Goal: Task Accomplishment & Management: Manage account settings

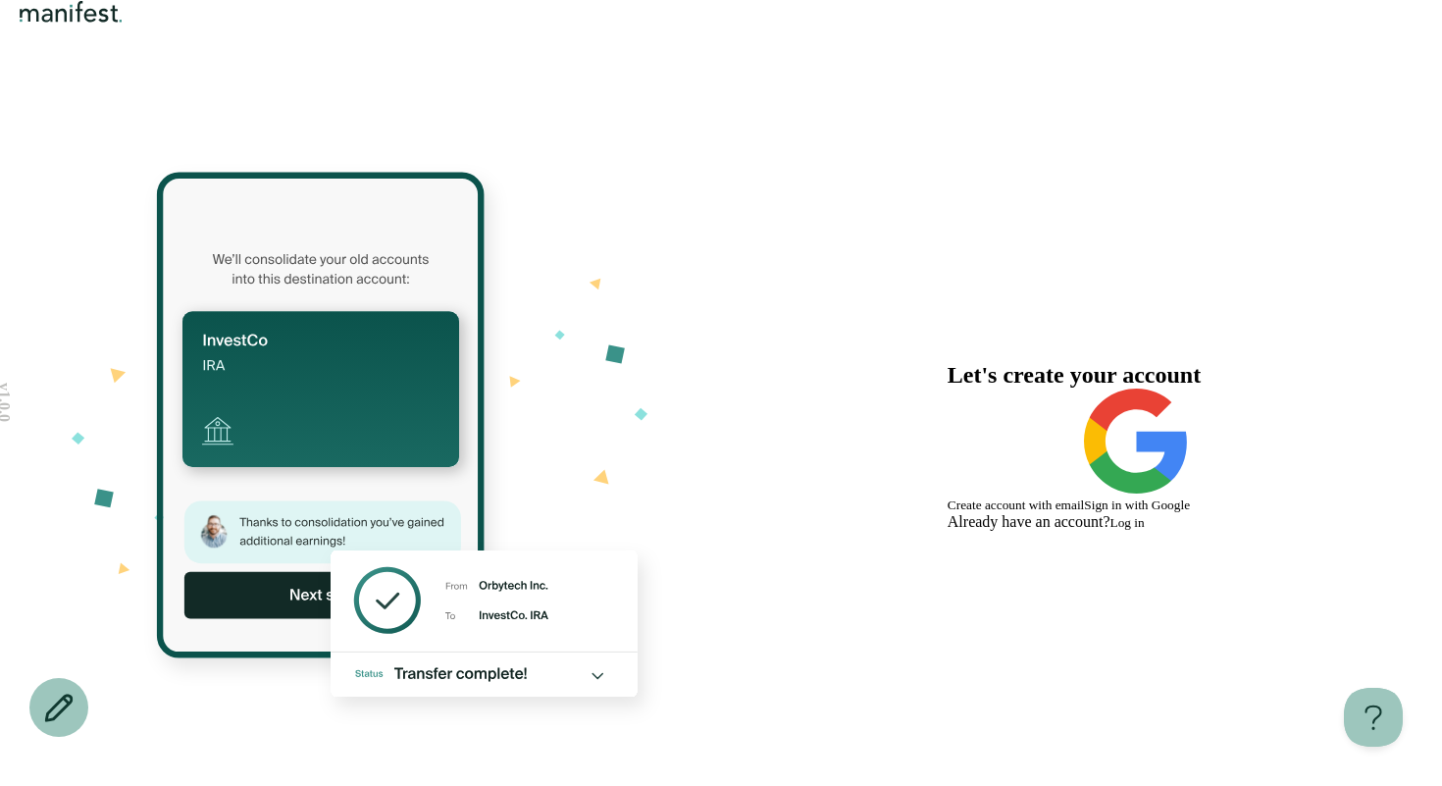
click at [128, 24] on img "Logo" at bounding box center [71, 12] width 113 height 24
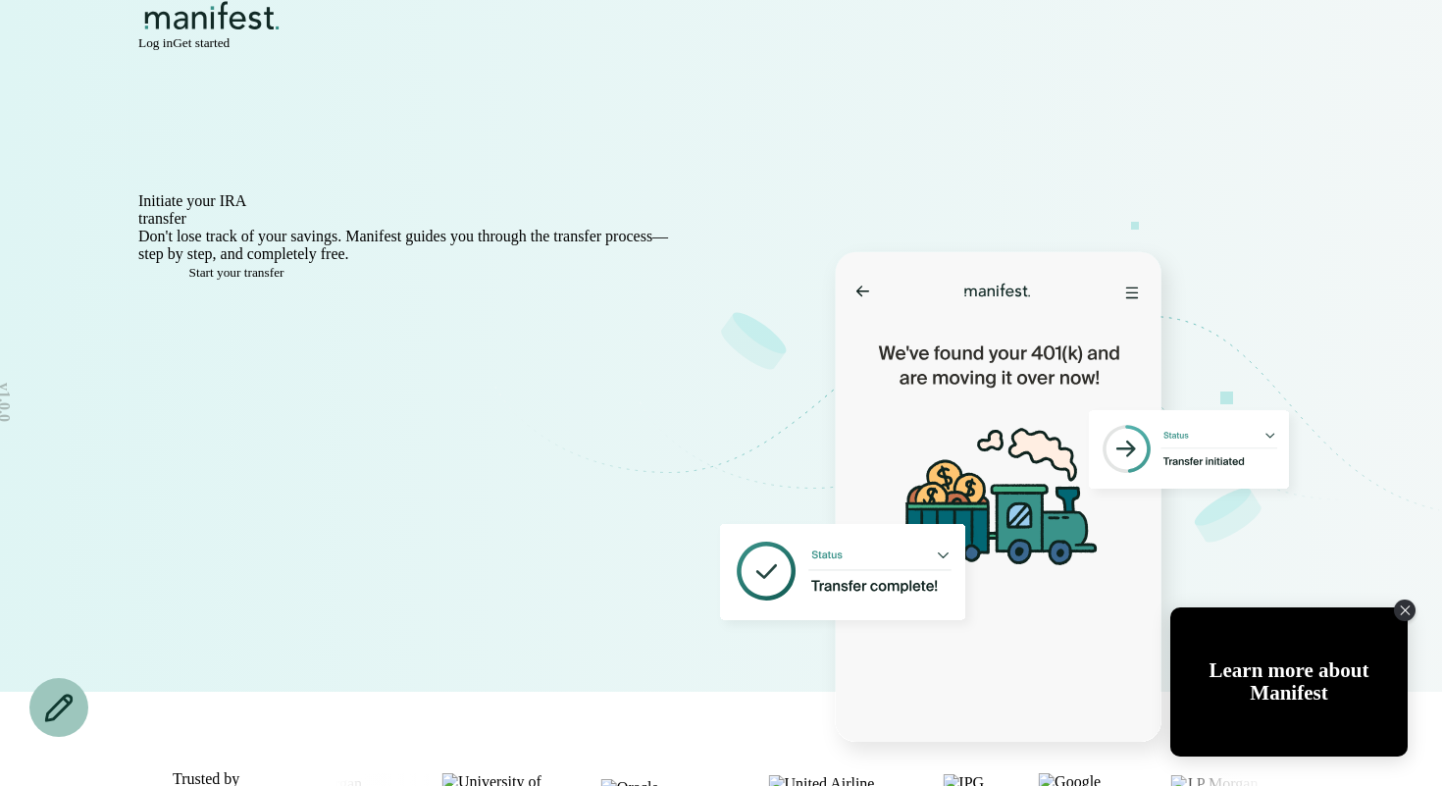
click at [173, 50] on span "Log in" at bounding box center [155, 42] width 34 height 15
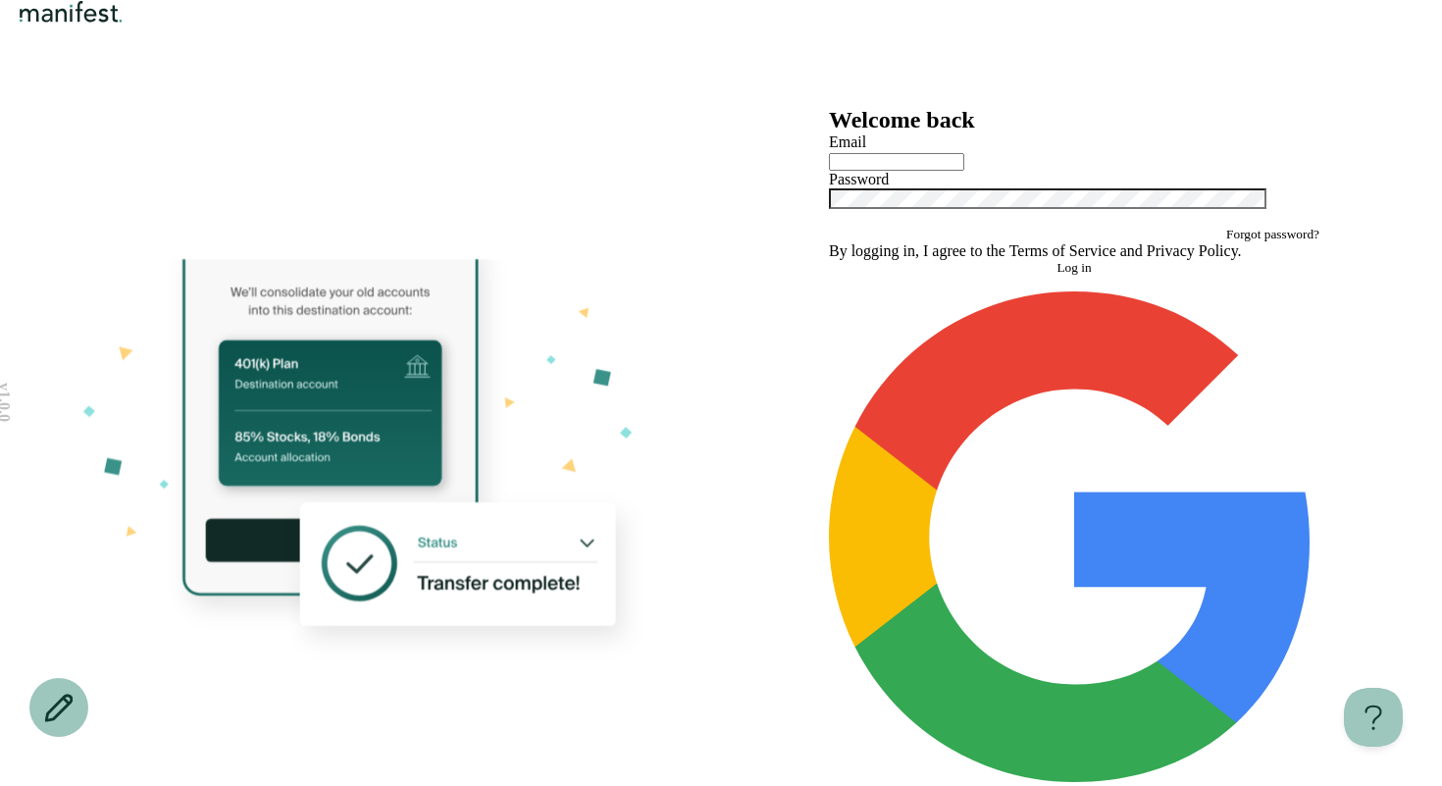
click at [983, 633] on button "Continue with Google" at bounding box center [1074, 546] width 491 height 510
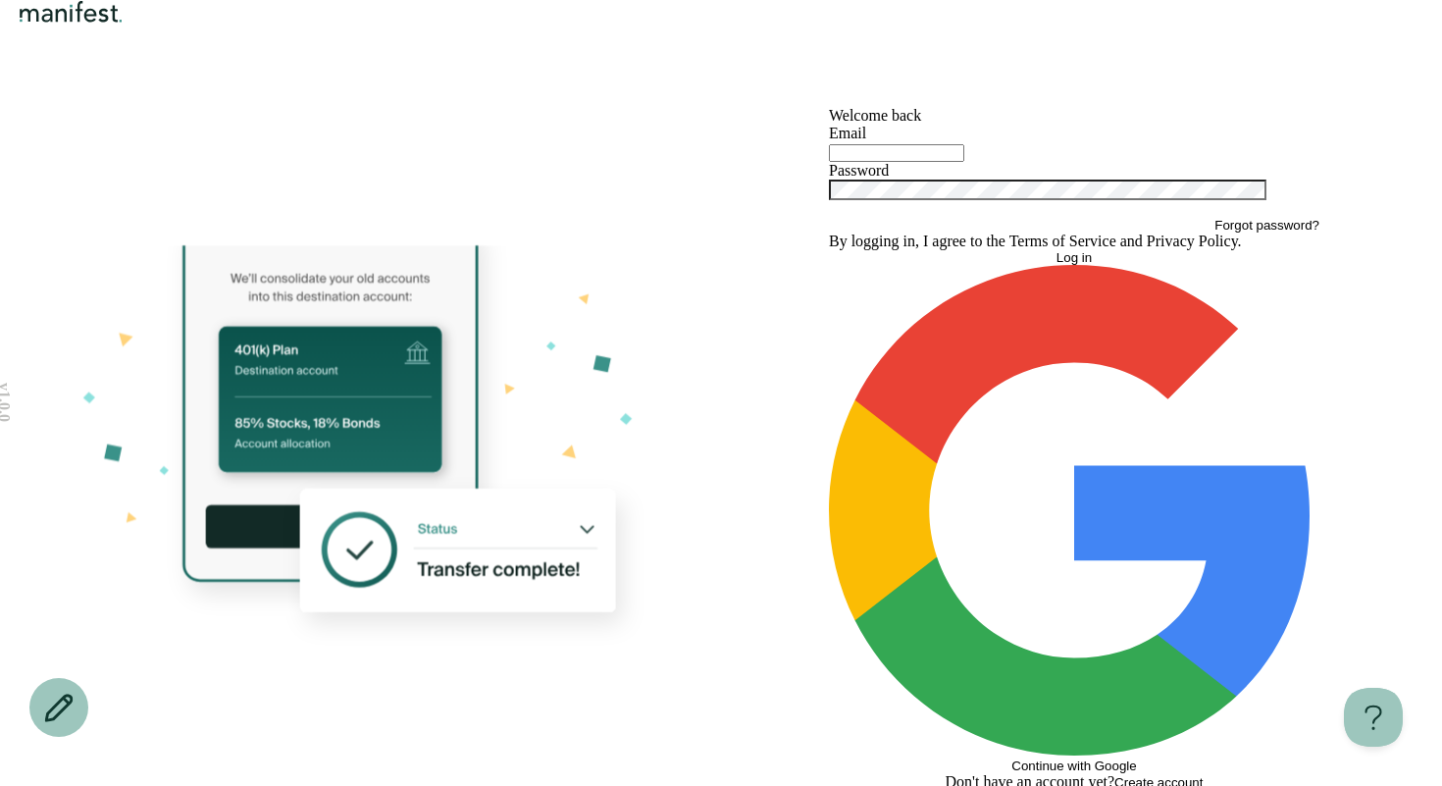
click at [1167, 775] on span "Create account" at bounding box center [1159, 782] width 88 height 15
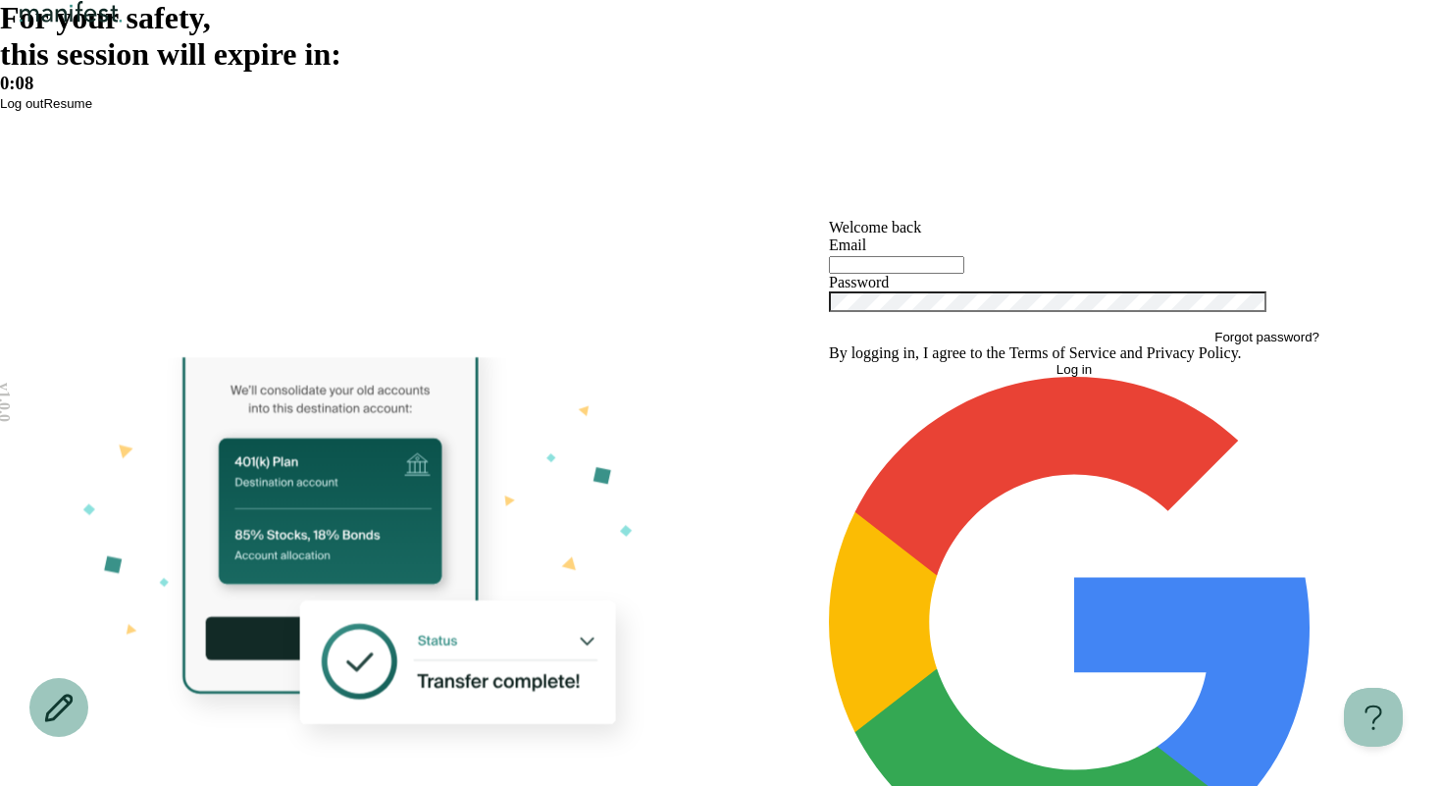
click at [92, 111] on span "Resume" at bounding box center [67, 103] width 49 height 15
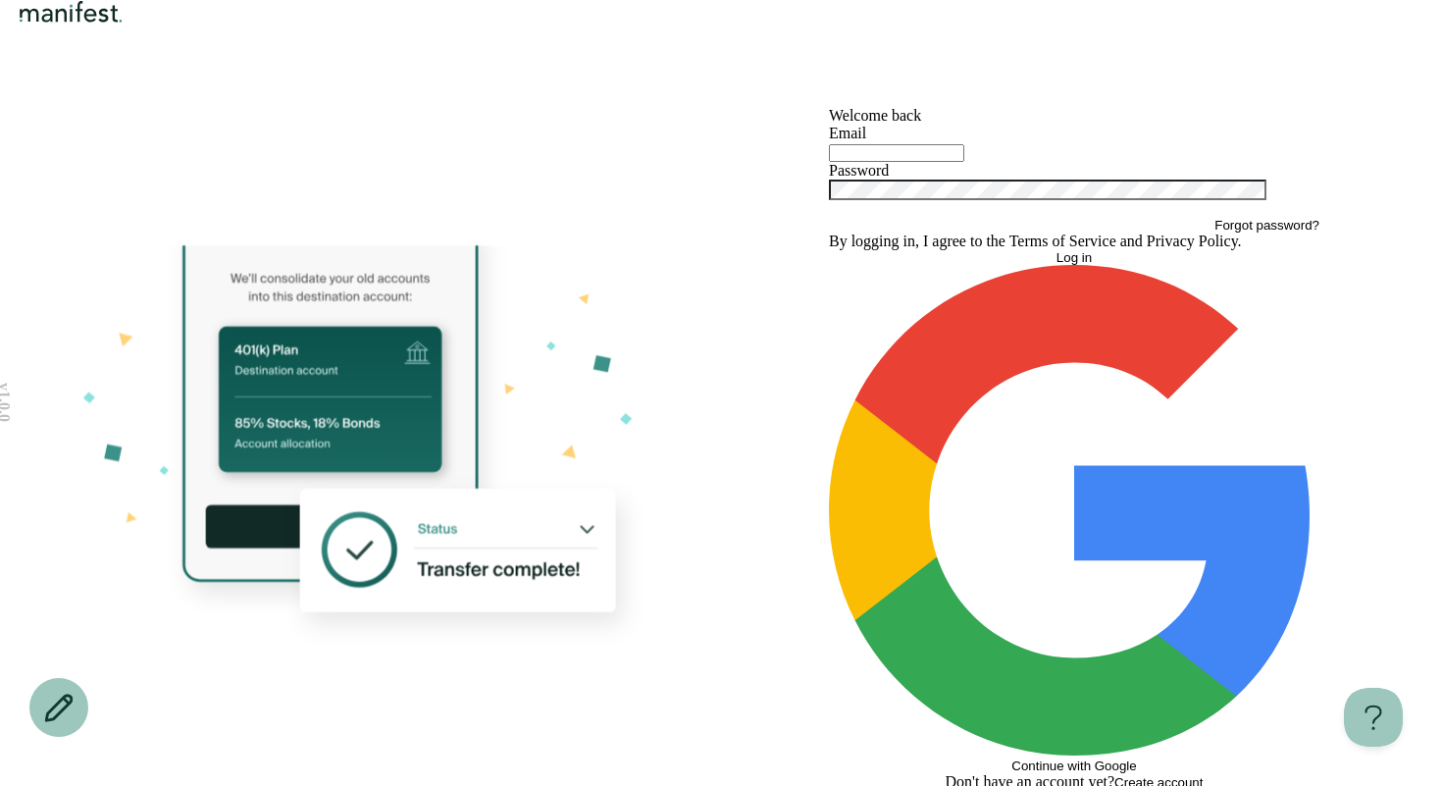
click at [899, 162] on input "text" at bounding box center [896, 153] width 135 height 18
type input "*"
type input "**********"
click at [829, 250] on button "Log in" at bounding box center [1074, 257] width 491 height 15
